Goal: Information Seeking & Learning: Learn about a topic

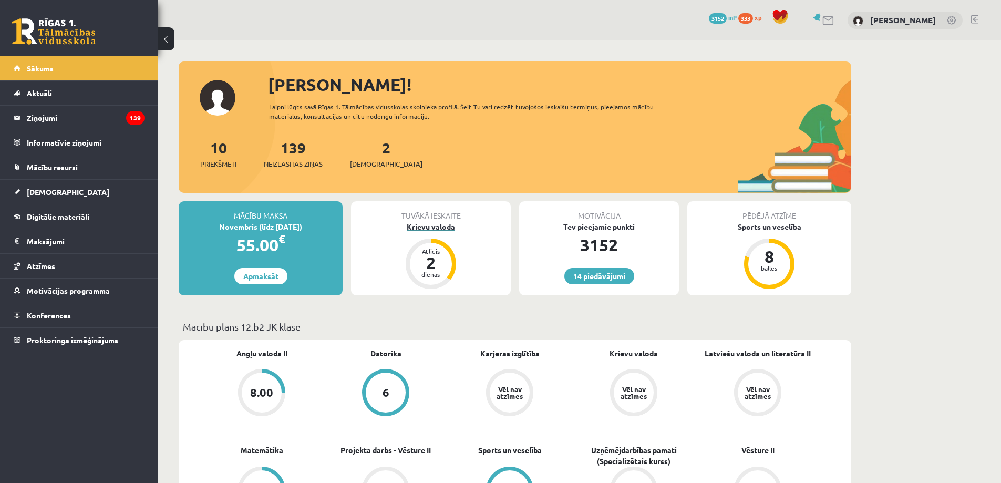
click at [425, 254] on div "2" at bounding box center [431, 262] width 32 height 17
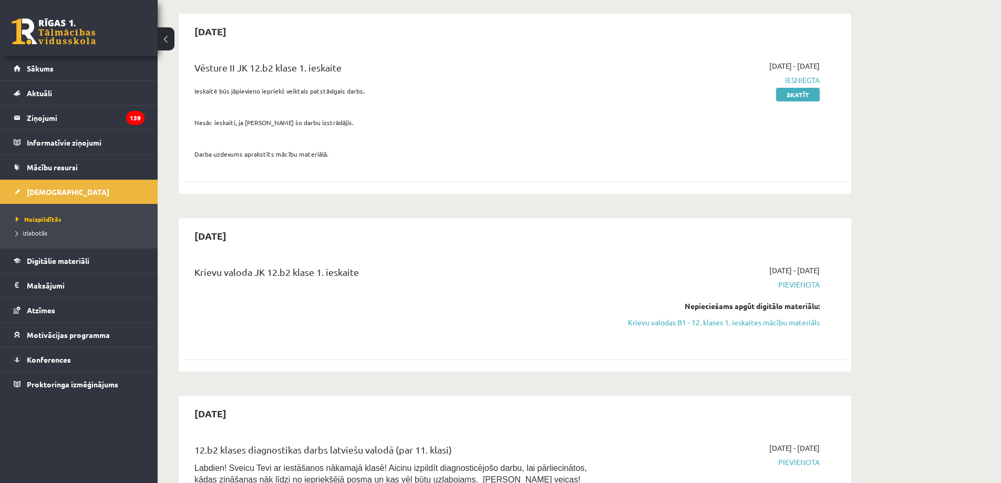
scroll to position [105, 0]
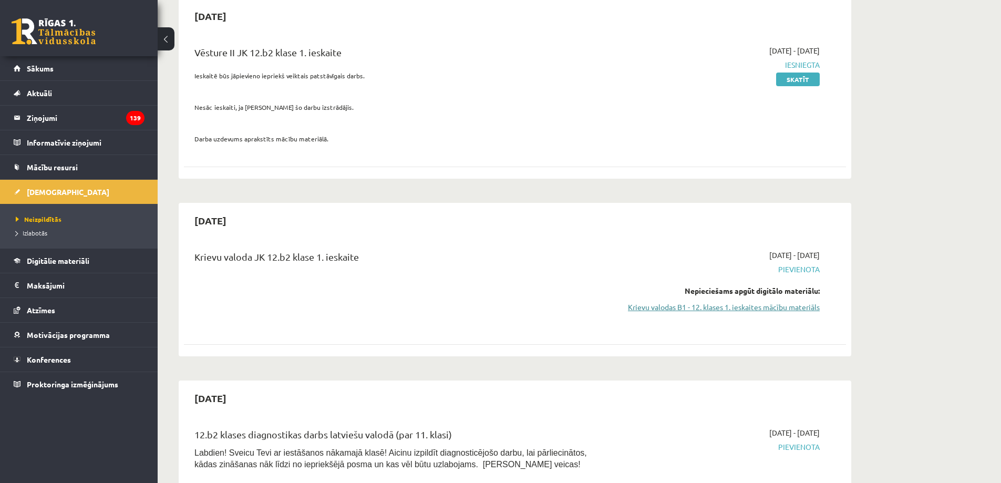
click at [737, 309] on link "Krievu valodas B1 - 12. klases 1. ieskaites mācību materiāls" at bounding box center [721, 307] width 198 height 11
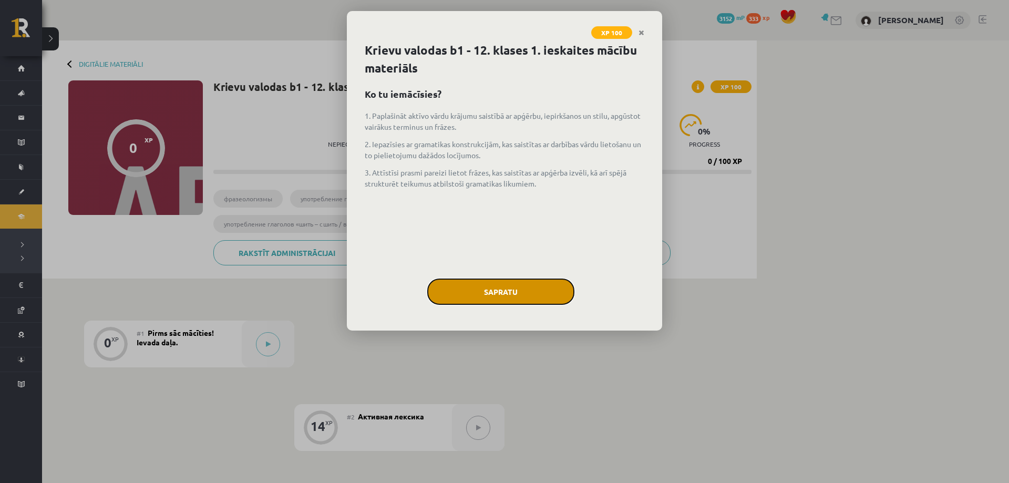
click at [515, 286] on button "Sapratu" at bounding box center [500, 291] width 147 height 26
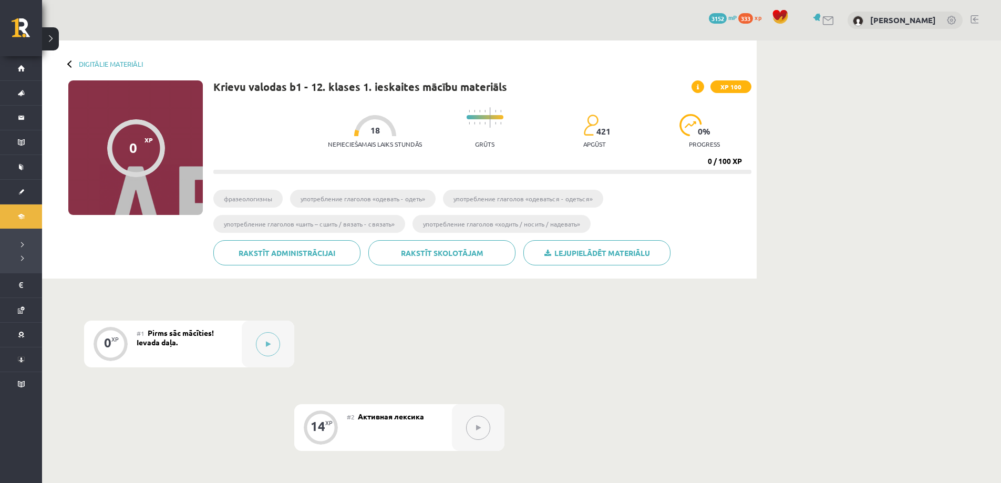
click at [229, 349] on div "#1 Pirms sāc mācīties! Ievada daļa." at bounding box center [189, 344] width 105 height 47
click at [253, 347] on div at bounding box center [268, 344] width 53 height 47
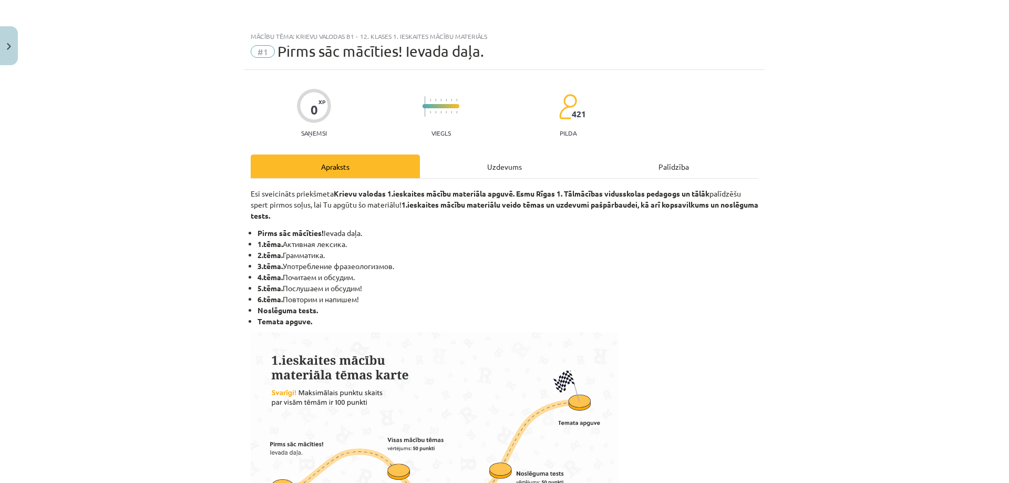
scroll to position [520, 0]
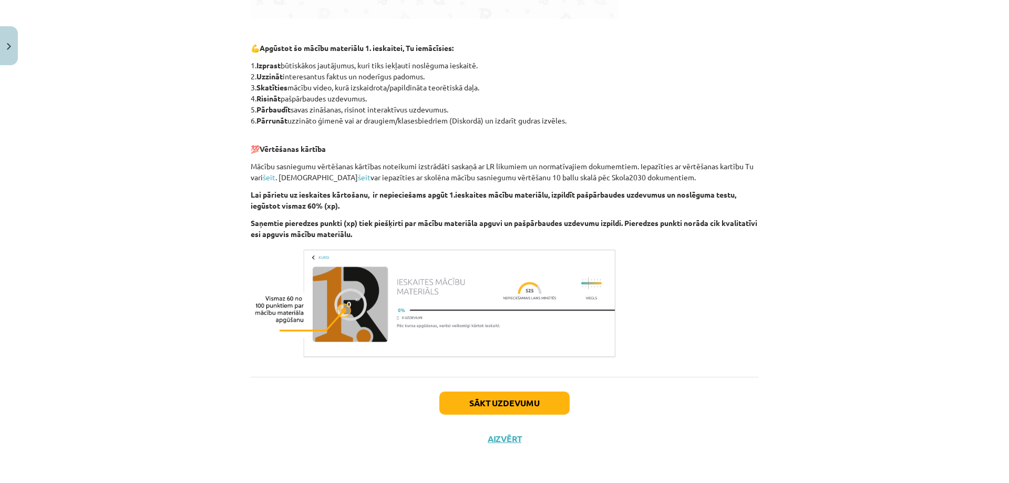
click at [498, 391] on div "Sākt uzdevumu Aizvērt" at bounding box center [505, 414] width 508 height 74
click at [503, 405] on button "Sākt uzdevumu" at bounding box center [504, 402] width 130 height 23
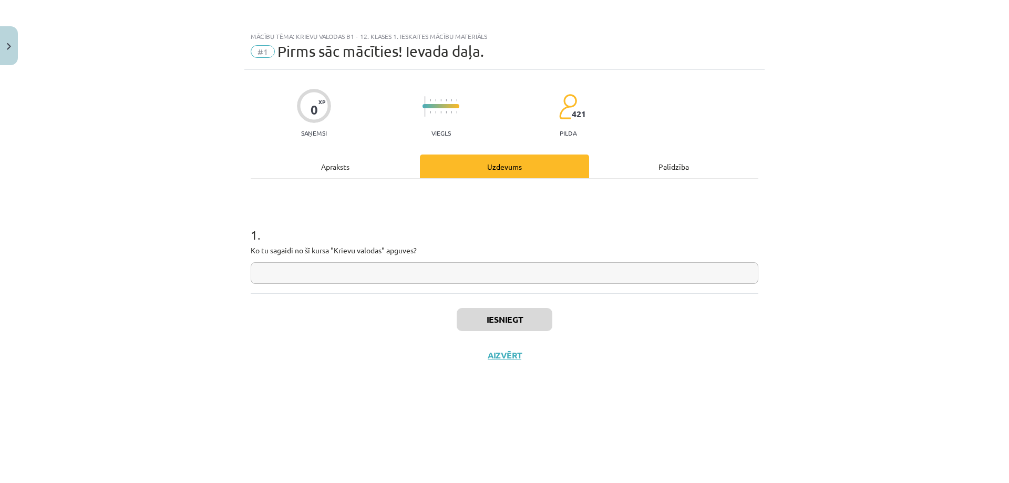
click at [472, 268] on input "text" at bounding box center [505, 273] width 508 height 22
click at [510, 318] on button "Iesniegt" at bounding box center [505, 319] width 96 height 23
click at [508, 356] on button "Nākamā nodarbība" at bounding box center [504, 362] width 103 height 24
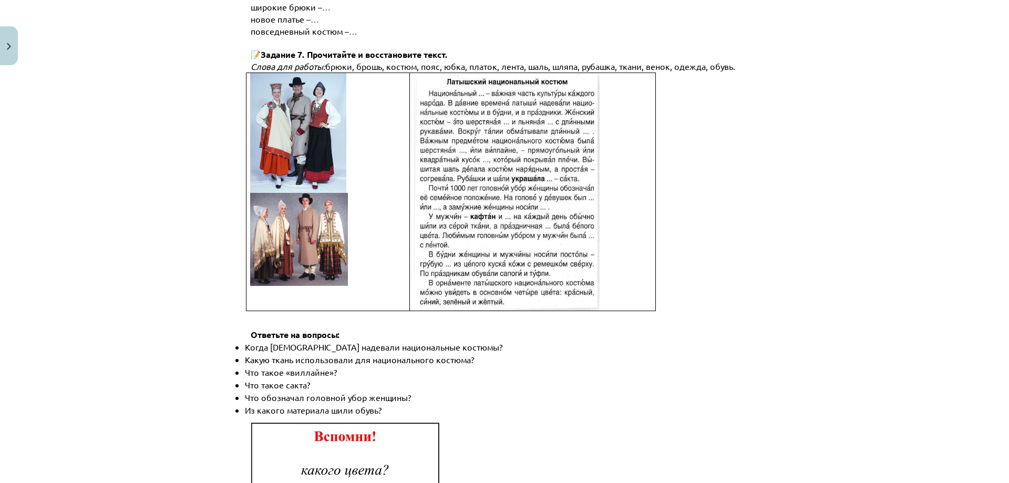
scroll to position [1208, 0]
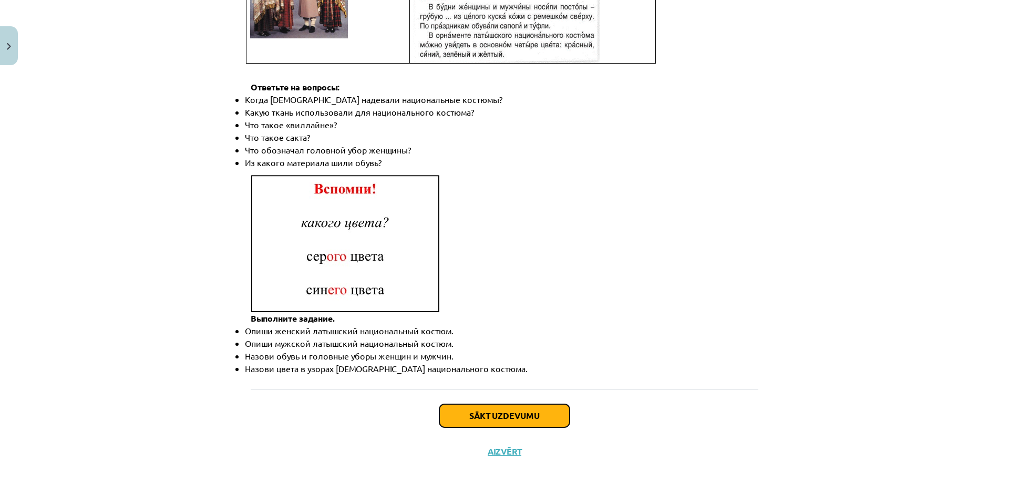
click at [497, 413] on button "Sākt uzdevumu" at bounding box center [504, 415] width 130 height 23
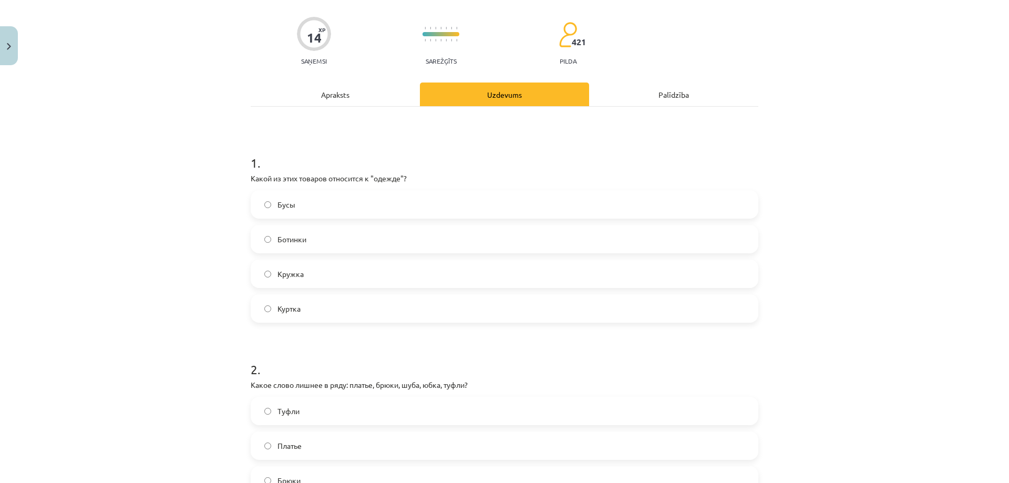
scroll to position [26, 0]
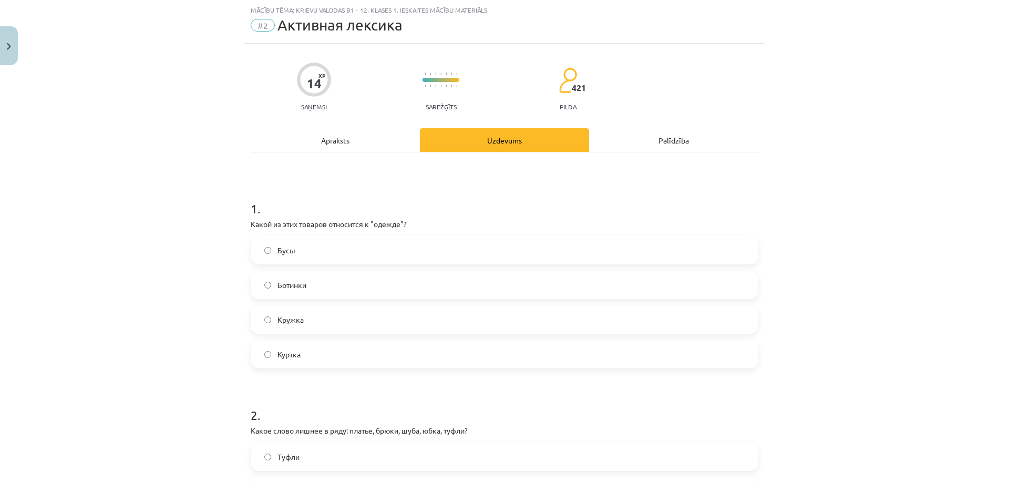
click at [327, 287] on label "Ботинки" at bounding box center [504, 285] width 505 height 26
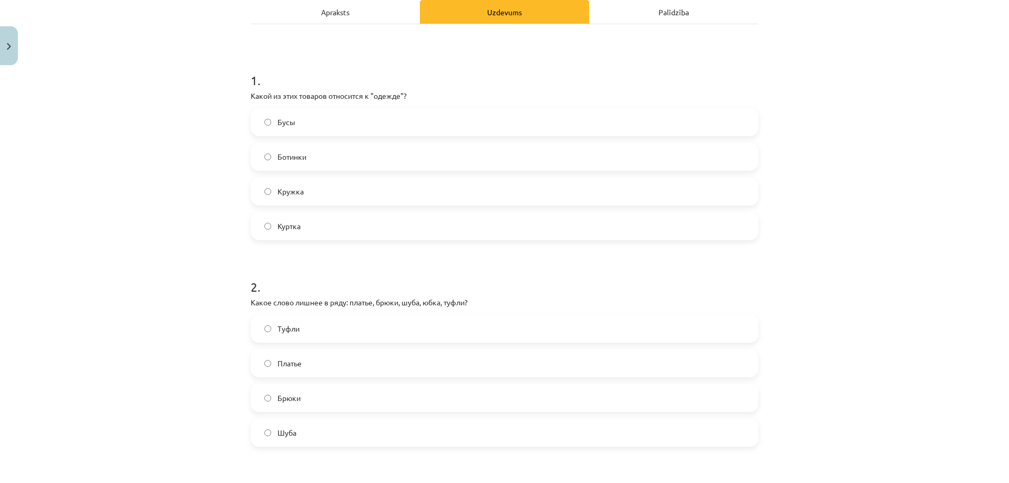
scroll to position [184, 0]
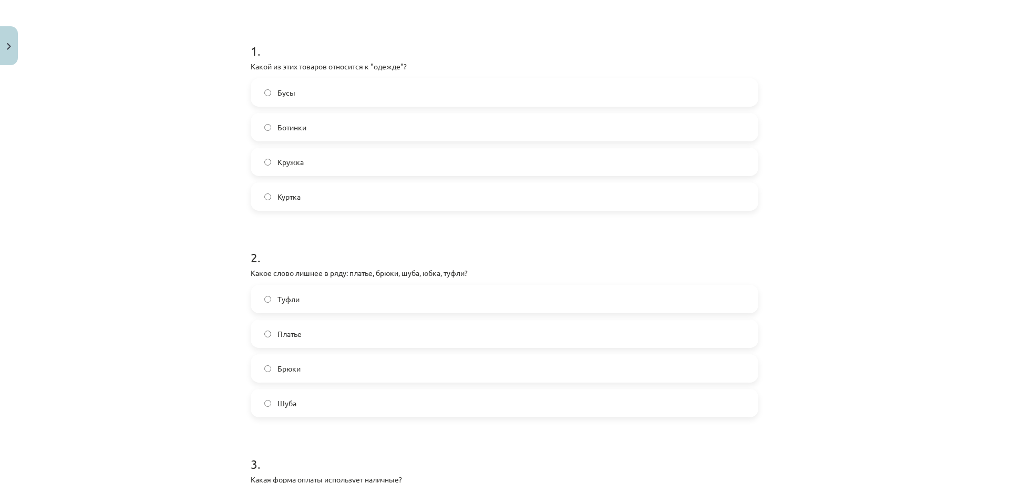
click at [313, 192] on label "Куртка" at bounding box center [504, 196] width 505 height 26
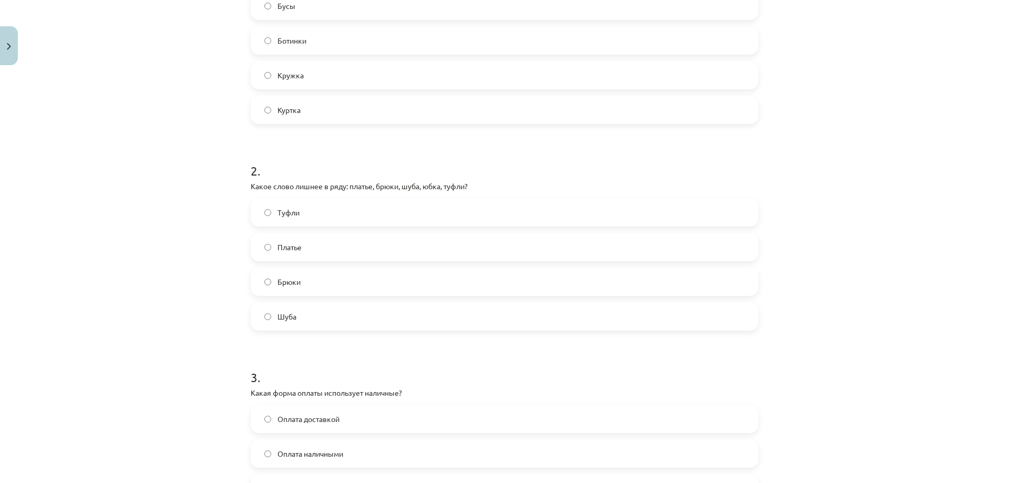
scroll to position [289, 0]
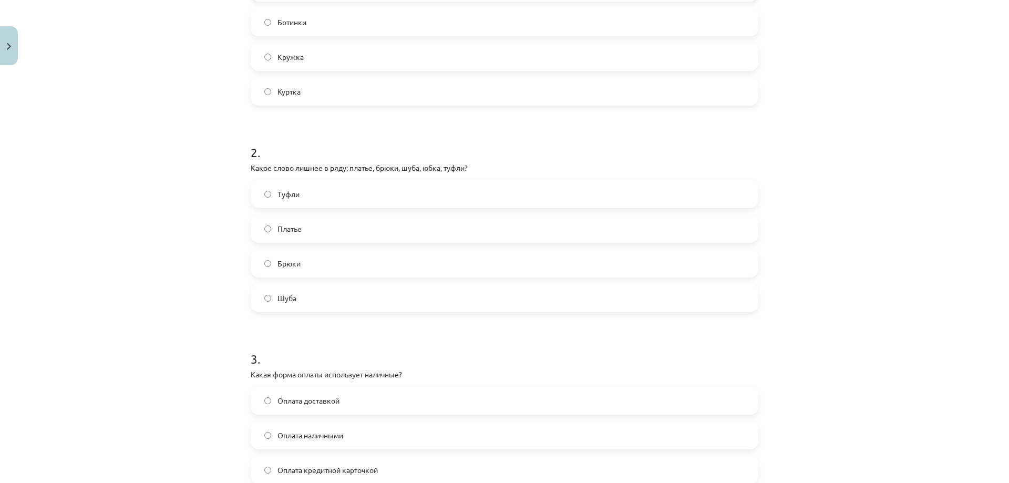
click at [305, 195] on label "Туфли" at bounding box center [504, 194] width 505 height 26
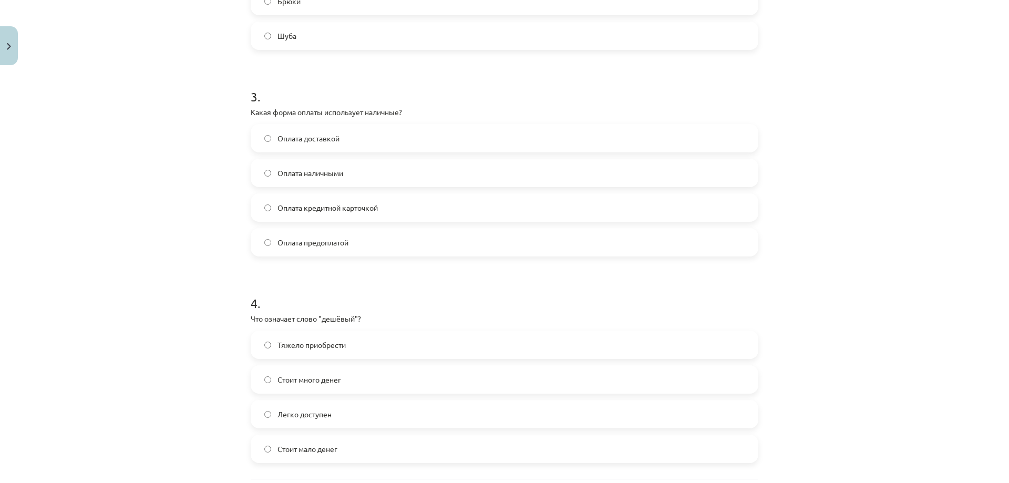
scroll to position [552, 0]
click at [346, 164] on label "Оплата наличными" at bounding box center [504, 172] width 505 height 26
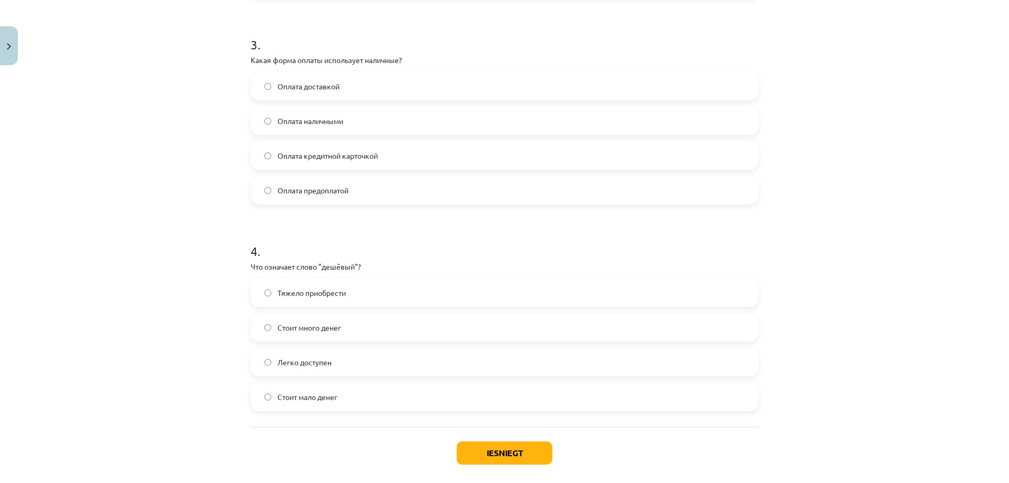
scroll to position [653, 0]
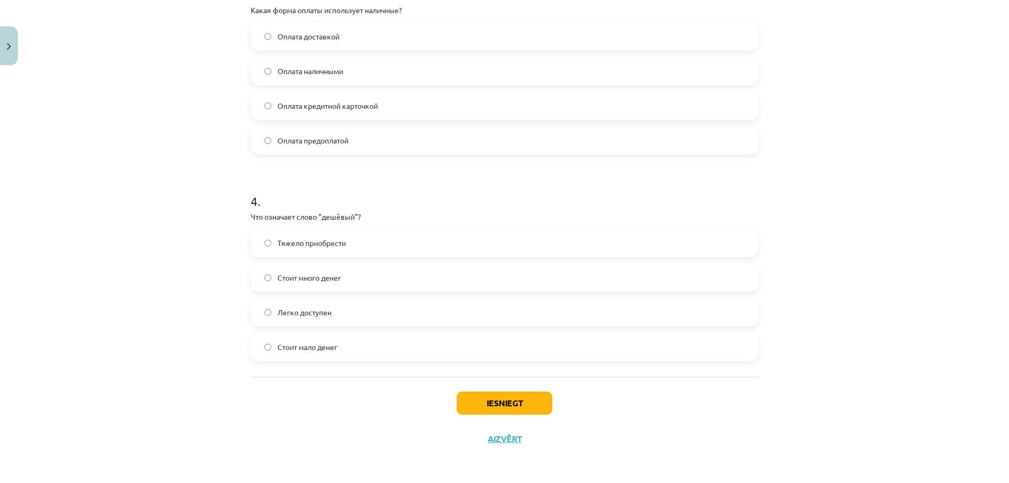
click at [324, 314] on span "Легко доступен" at bounding box center [304, 312] width 54 height 11
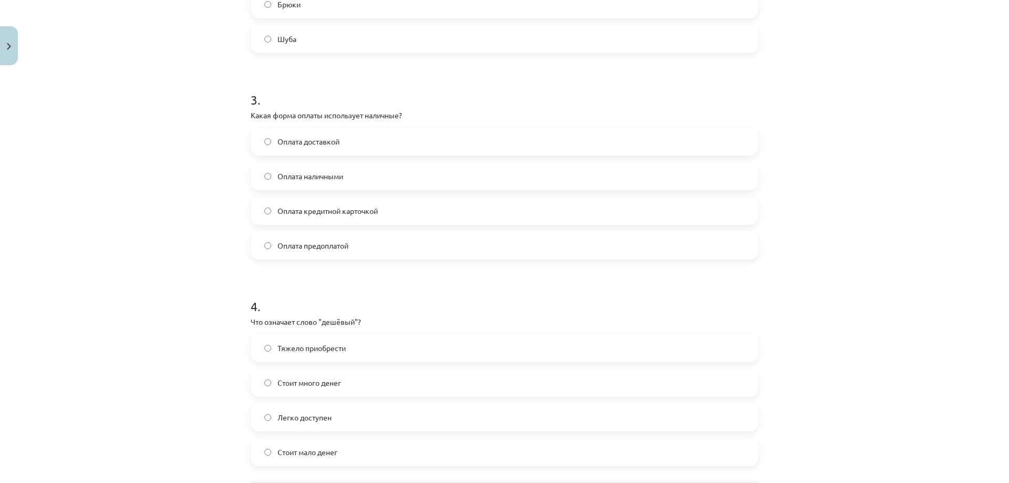
scroll to position [601, 0]
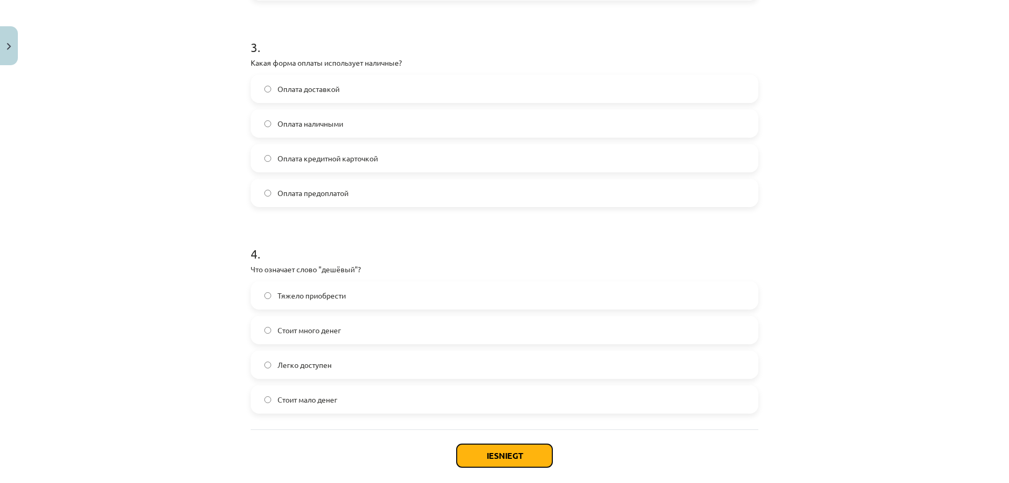
drag, startPoint x: 514, startPoint y: 454, endPoint x: 119, endPoint y: 342, distance: 411.5
click at [119, 343] on div "Mācību tēma: Krievu valodas b1 - 12. klases 1. ieskaites mācību materiāls #2 Ак…" at bounding box center [504, 241] width 1009 height 483
click at [278, 400] on span "Стоит мало денег" at bounding box center [307, 399] width 60 height 11
click at [491, 450] on button "Iesniegt" at bounding box center [505, 455] width 96 height 23
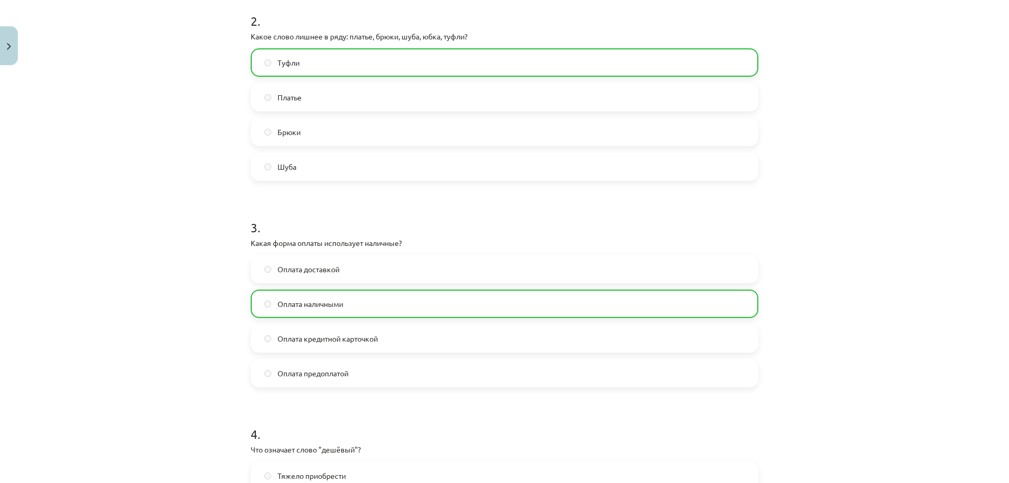
scroll to position [687, 0]
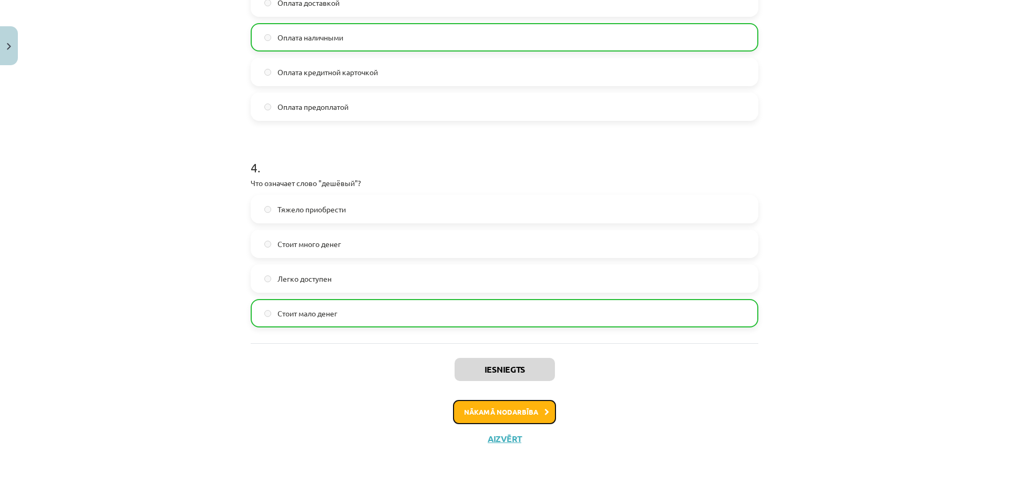
click at [519, 412] on button "Nākamā nodarbība" at bounding box center [504, 412] width 103 height 24
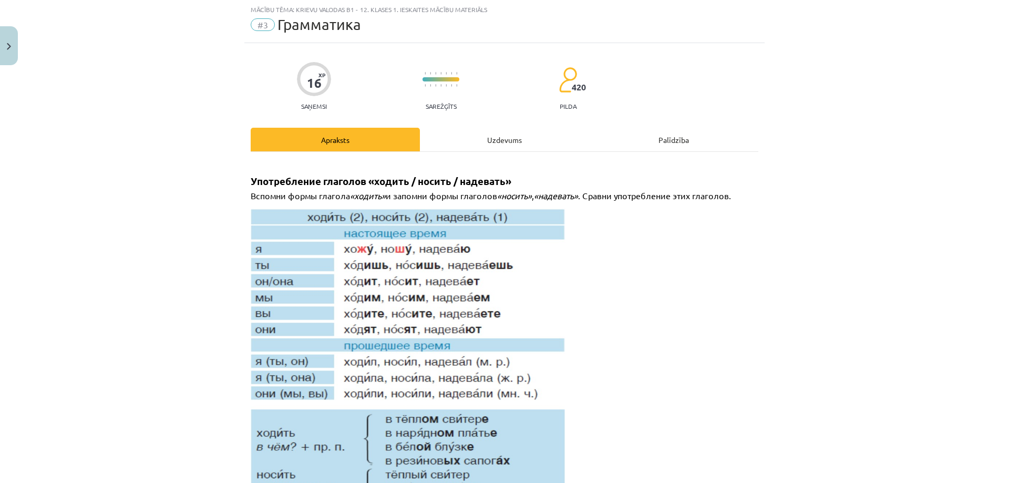
scroll to position [26, 0]
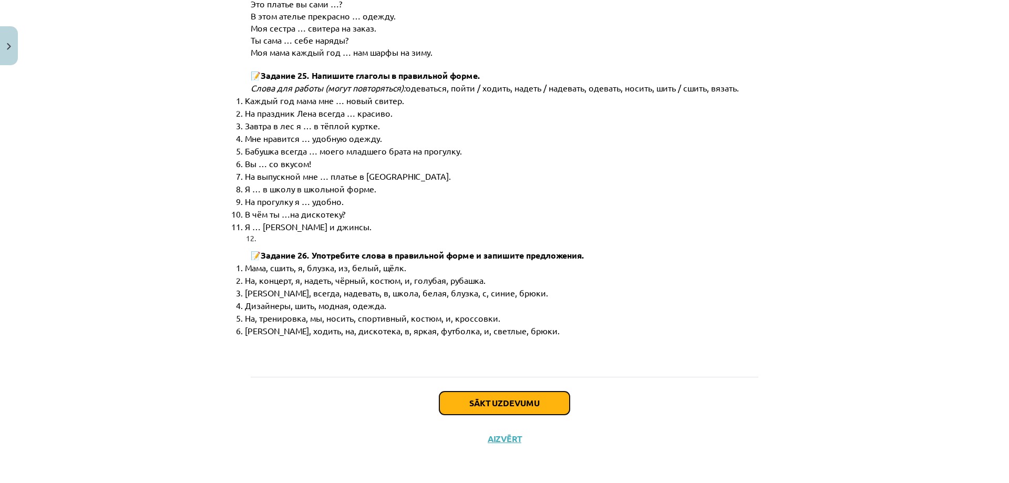
click at [507, 399] on button "Sākt uzdevumu" at bounding box center [504, 402] width 130 height 23
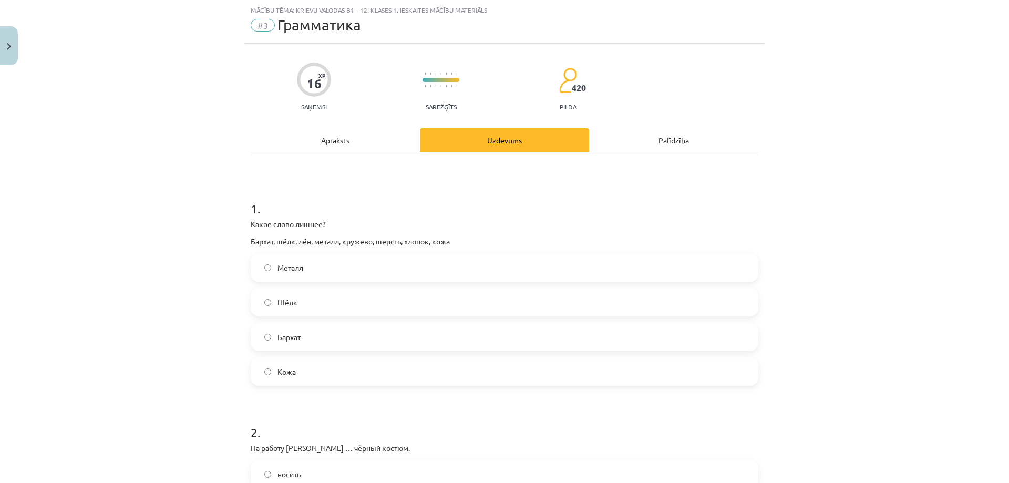
click at [325, 267] on label "Металл" at bounding box center [504, 267] width 505 height 26
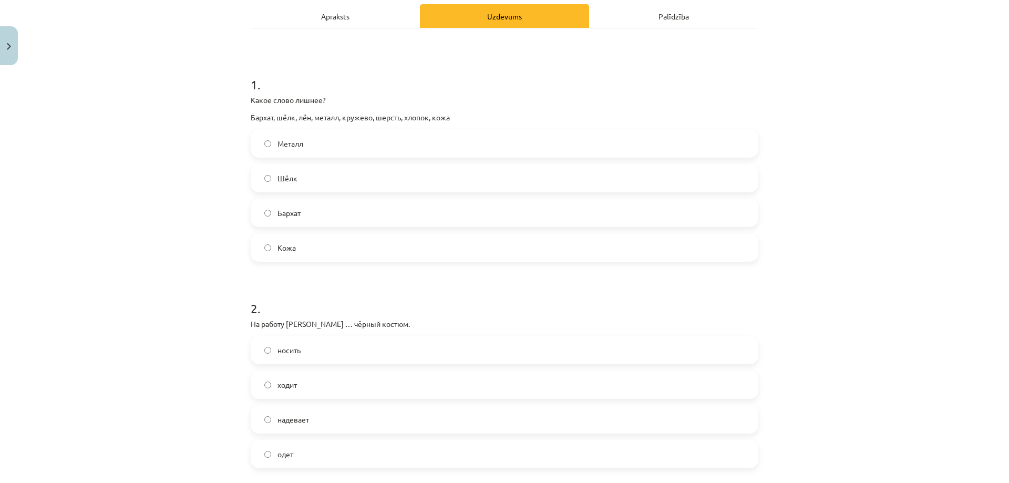
scroll to position [184, 0]
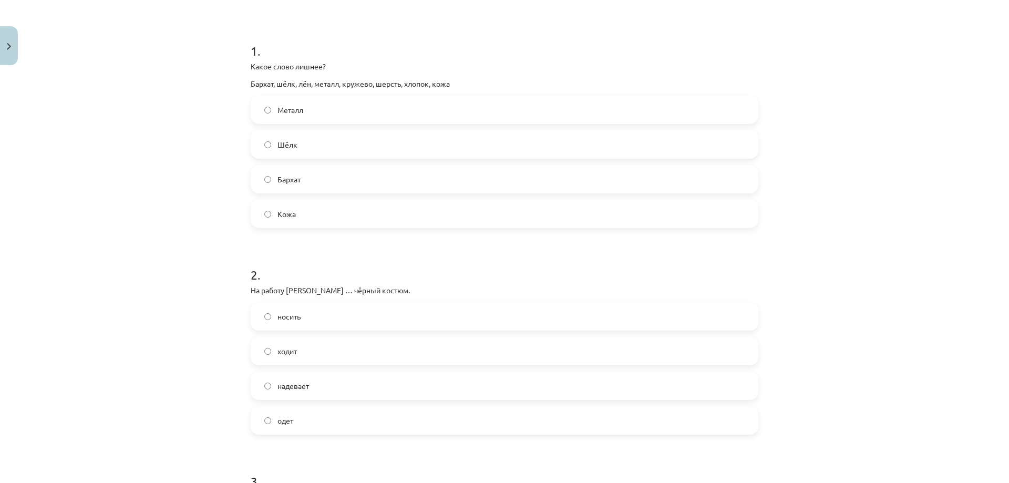
click at [316, 392] on label "надевает" at bounding box center [504, 386] width 505 height 26
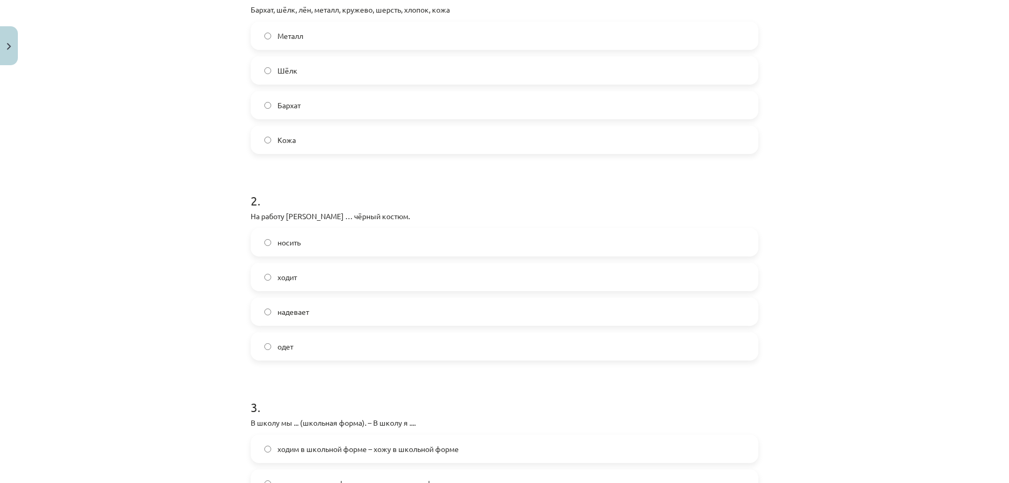
scroll to position [342, 0]
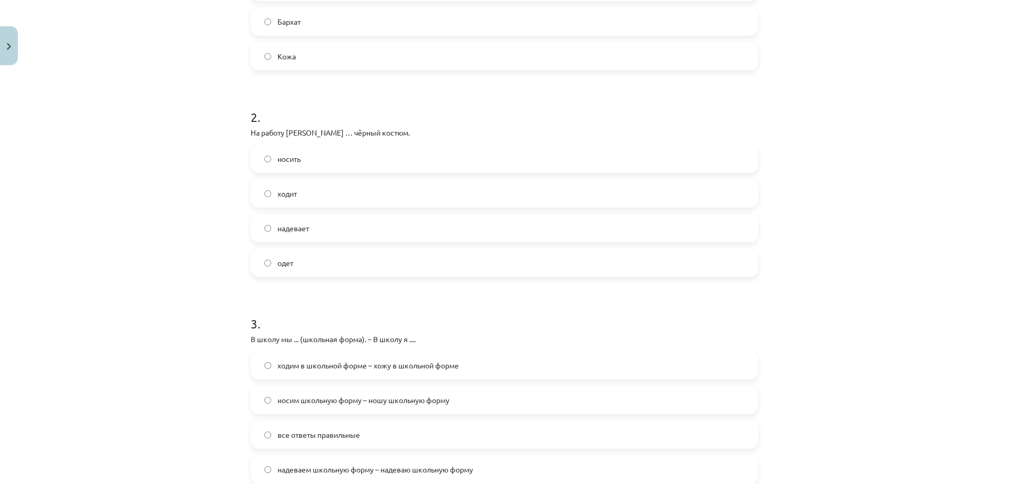
click at [371, 377] on label "ходим в школьной форме – хожу в школьной форме" at bounding box center [504, 365] width 505 height 26
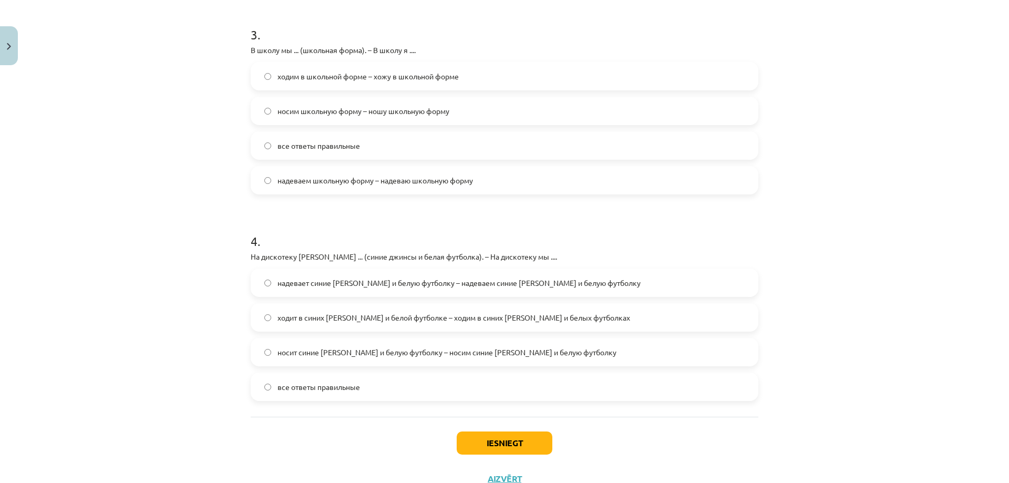
scroll to position [657, 0]
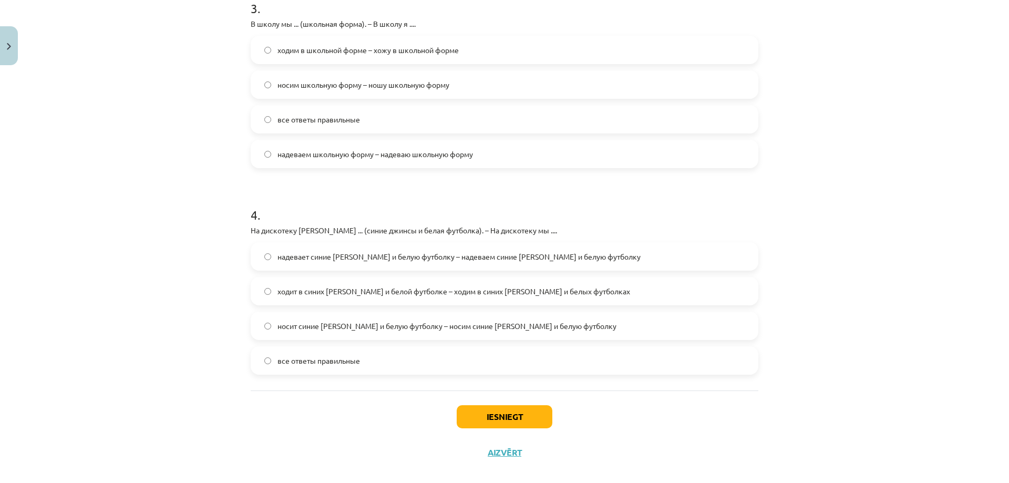
click at [424, 269] on label "надевает синие [PERSON_NAME] и белую футболку – надеваем синие [PERSON_NAME] и …" at bounding box center [504, 256] width 505 height 26
click at [309, 368] on label "все ответы правильные" at bounding box center [504, 360] width 505 height 26
click at [510, 416] on button "Iesniegt" at bounding box center [505, 416] width 96 height 23
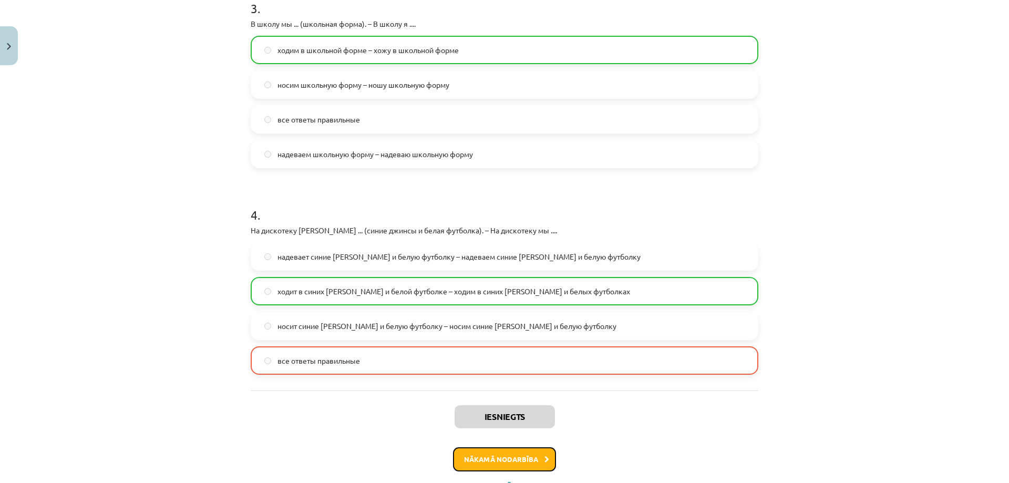
drag, startPoint x: 500, startPoint y: 461, endPoint x: 355, endPoint y: 428, distance: 148.9
drag, startPoint x: 355, startPoint y: 428, endPoint x: 315, endPoint y: 394, distance: 52.5
click at [315, 394] on div "Iesniegts Nākamā nodarbība Aizvērt" at bounding box center [505, 443] width 508 height 107
click at [496, 463] on button "Nākamā nodarbība" at bounding box center [504, 459] width 103 height 24
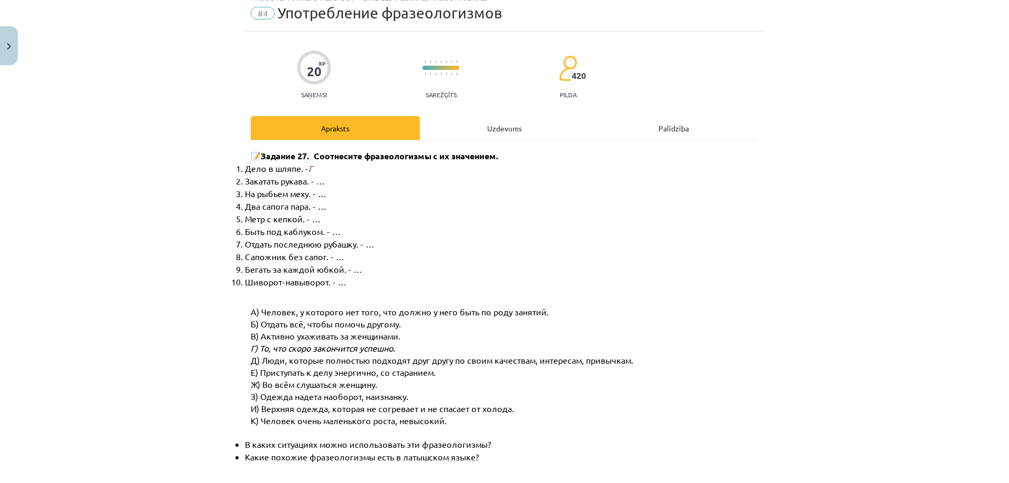
scroll to position [26, 0]
